Goal: Check status

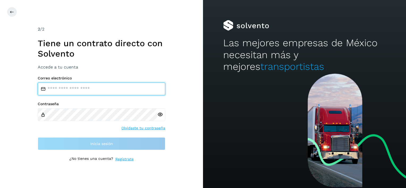
click at [76, 89] on input "email" at bounding box center [101, 89] width 127 height 13
type input "**********"
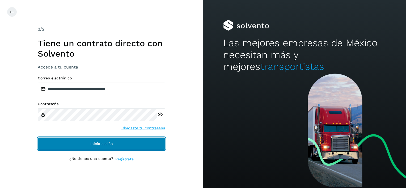
click at [106, 142] on span "Inicia sesión" at bounding box center [101, 144] width 23 height 4
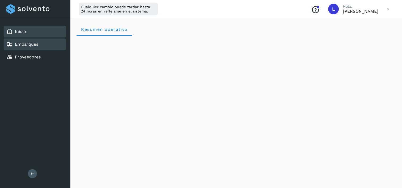
click at [27, 45] on link "Embarques" at bounding box center [26, 44] width 23 height 5
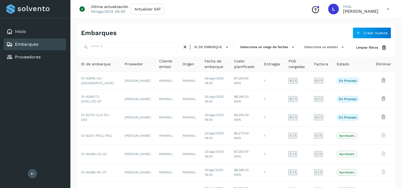
click at [347, 66] on span "Estado" at bounding box center [342, 64] width 12 height 6
click at [340, 64] on span "Estado" at bounding box center [342, 64] width 12 height 6
click at [342, 47] on icon at bounding box center [342, 47] width 6 height 6
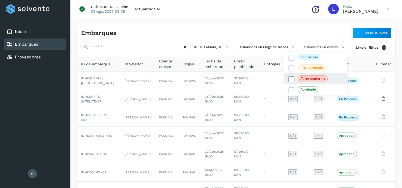
click at [291, 79] on icon at bounding box center [290, 78] width 5 height 5
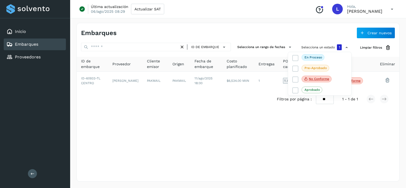
click at [178, 123] on div at bounding box center [203, 94] width 406 height 188
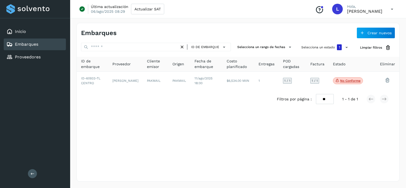
click at [288, 66] on span "POD cargadas" at bounding box center [292, 63] width 19 height 11
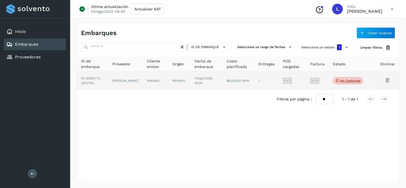
click at [345, 80] on p "No conforme" at bounding box center [350, 81] width 20 height 4
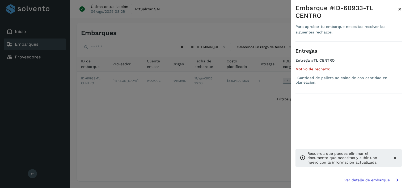
click at [395, 180] on icon at bounding box center [395, 180] width 6 height 6
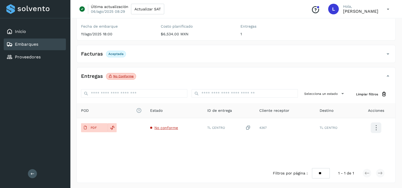
scroll to position [64, 0]
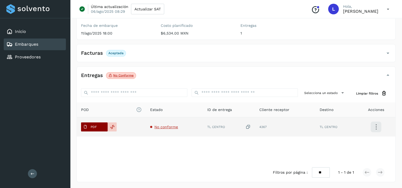
click at [96, 127] on p "PDF" at bounding box center [93, 127] width 6 height 4
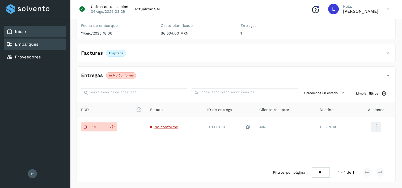
click at [24, 33] on link "Inicio" at bounding box center [20, 31] width 11 height 5
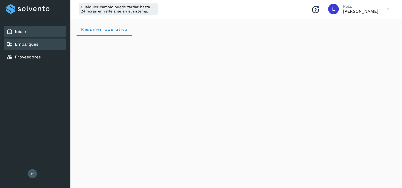
click at [23, 42] on link "Embarques" at bounding box center [26, 44] width 23 height 5
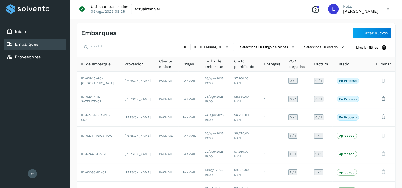
click at [388, 8] on icon at bounding box center [387, 9] width 11 height 11
click at [353, 34] on div "Cerrar sesión" at bounding box center [361, 34] width 63 height 10
